Goal: Information Seeking & Learning: Learn about a topic

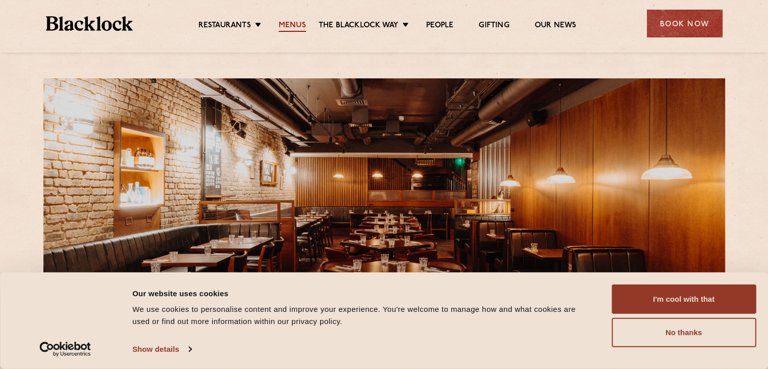
click at [293, 27] on link "Menus" at bounding box center [292, 26] width 27 height 11
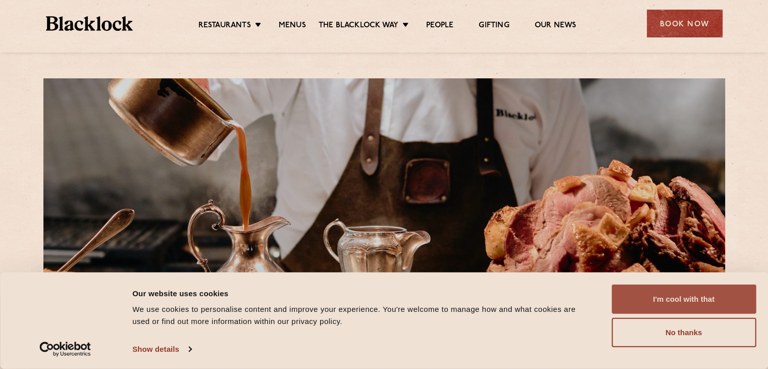
click at [696, 295] on button "I'm cool with that" at bounding box center [683, 298] width 144 height 29
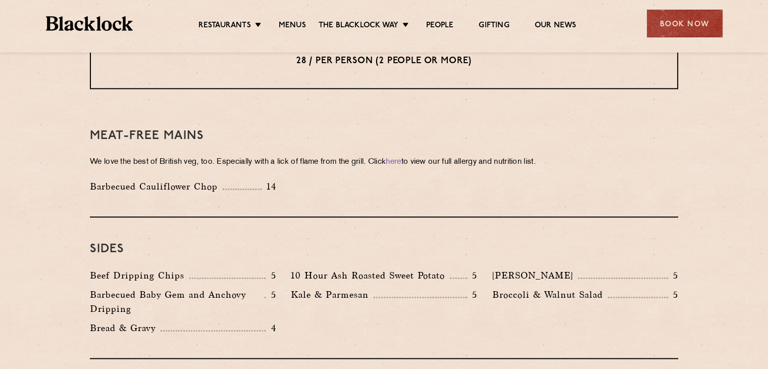
scroll to position [1351, 0]
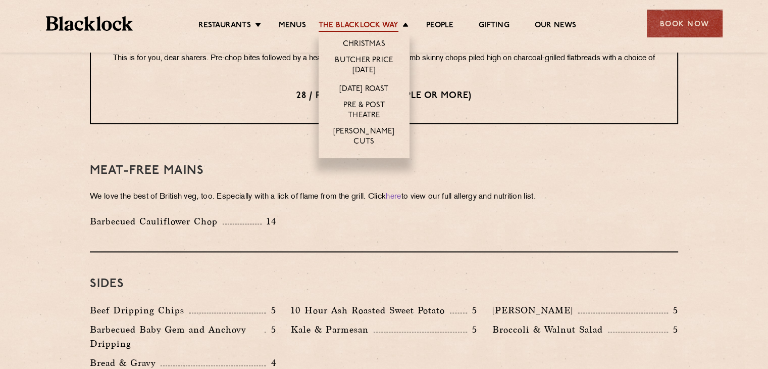
click at [351, 26] on link "The Blacklock Way" at bounding box center [359, 26] width 80 height 11
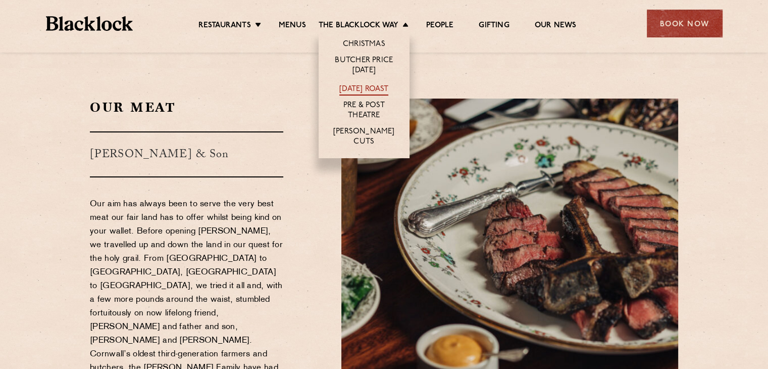
click at [382, 90] on link "[DATE] Roast" at bounding box center [363, 89] width 49 height 11
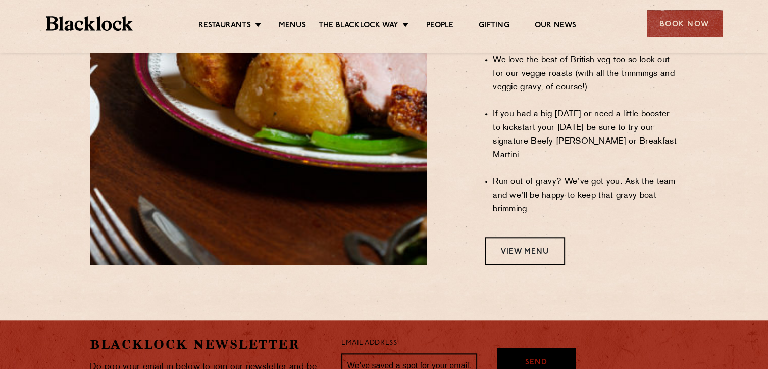
scroll to position [895, 0]
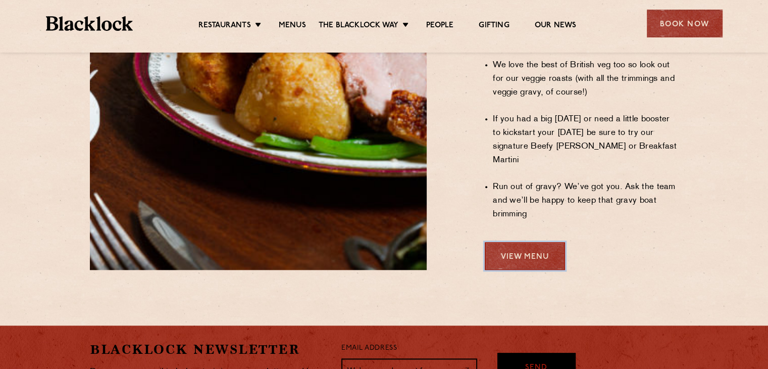
click at [503, 242] on link "View Menu" at bounding box center [525, 256] width 80 height 28
